Goal: Information Seeking & Learning: Understand process/instructions

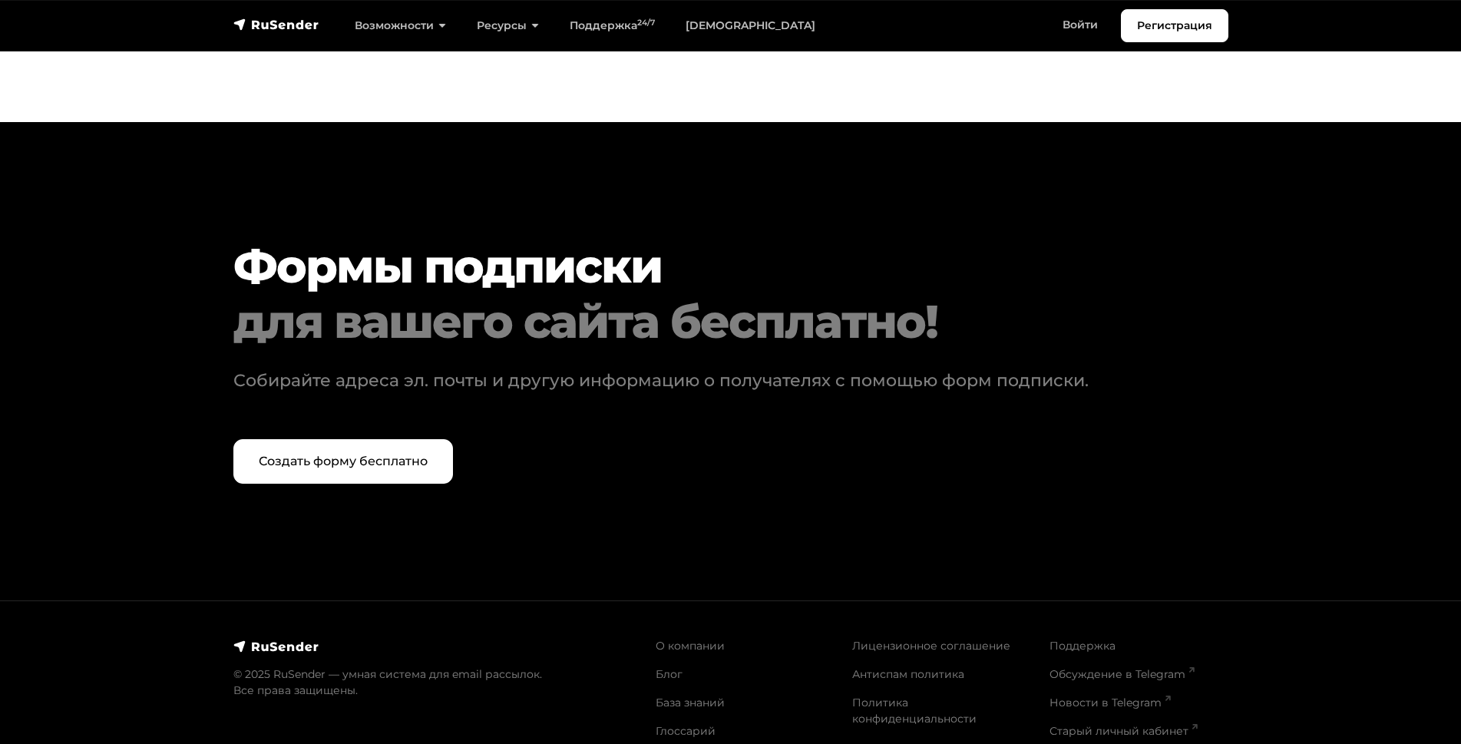
scroll to position [6554, 0]
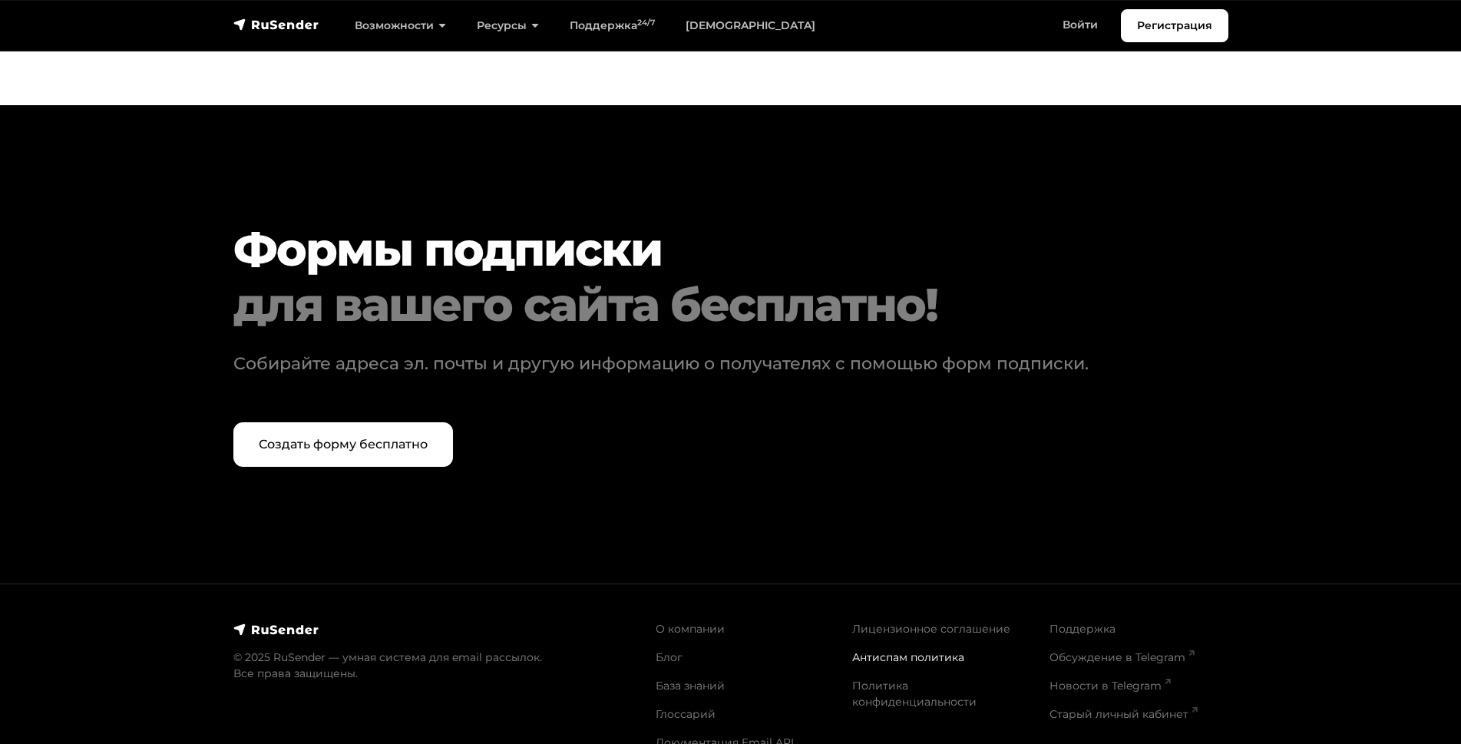
click at [882, 650] on link "Антиспам политика" at bounding box center [908, 657] width 112 height 14
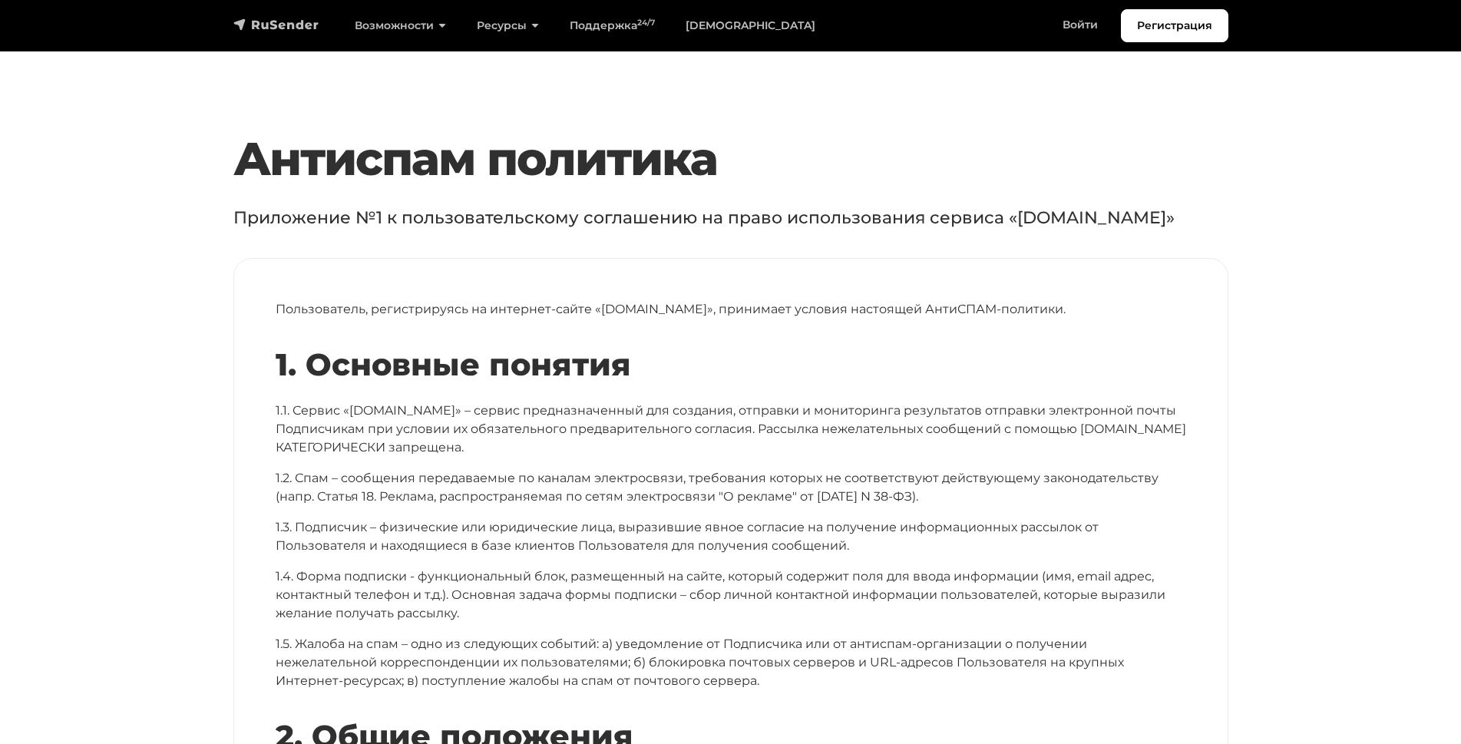
click at [256, 17] on img "navbar" at bounding box center [276, 24] width 86 height 15
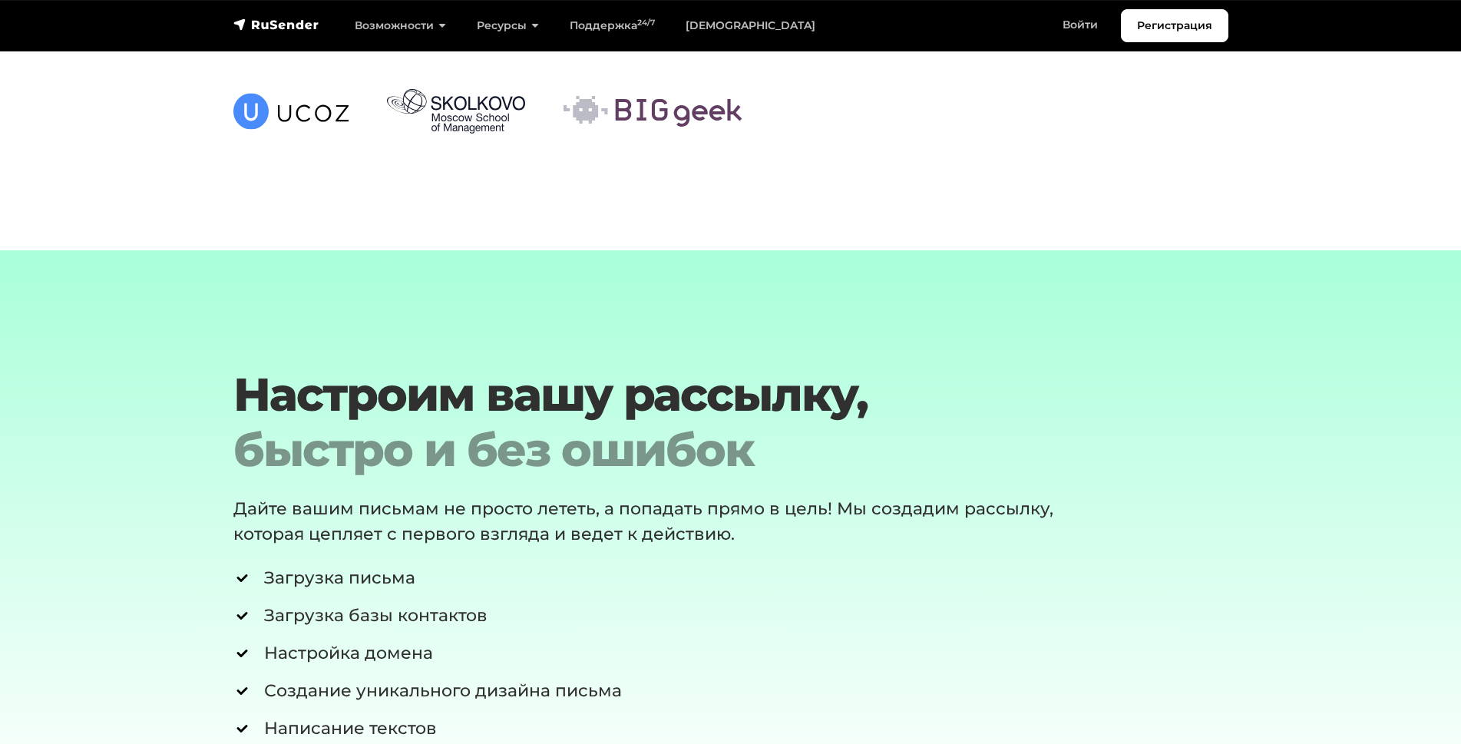
scroll to position [5465, 0]
